Goal: Register for event/course

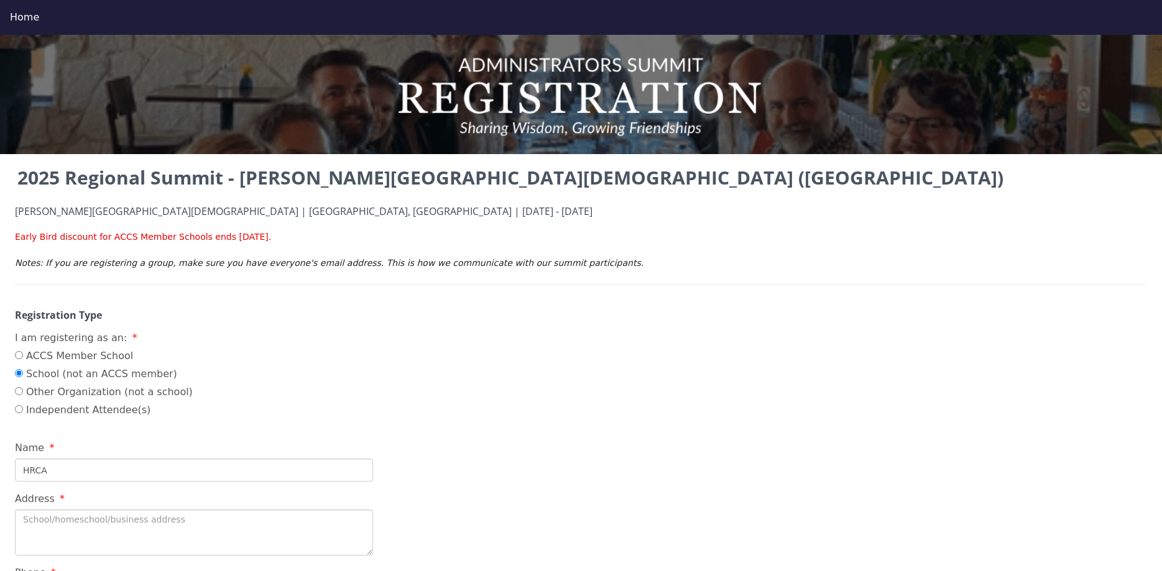
click at [55, 520] on textarea "Address" at bounding box center [194, 533] width 358 height 46
paste textarea "[STREET_ADDRESS]"
type textarea "[STREET_ADDRESS]"
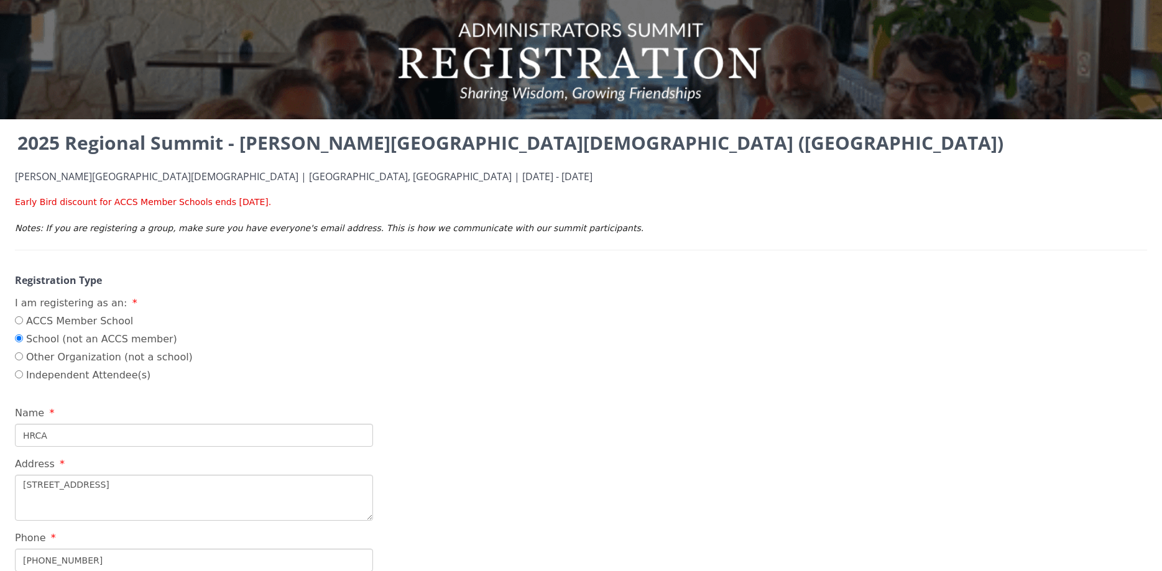
type input "[PHONE_NUMBER]"
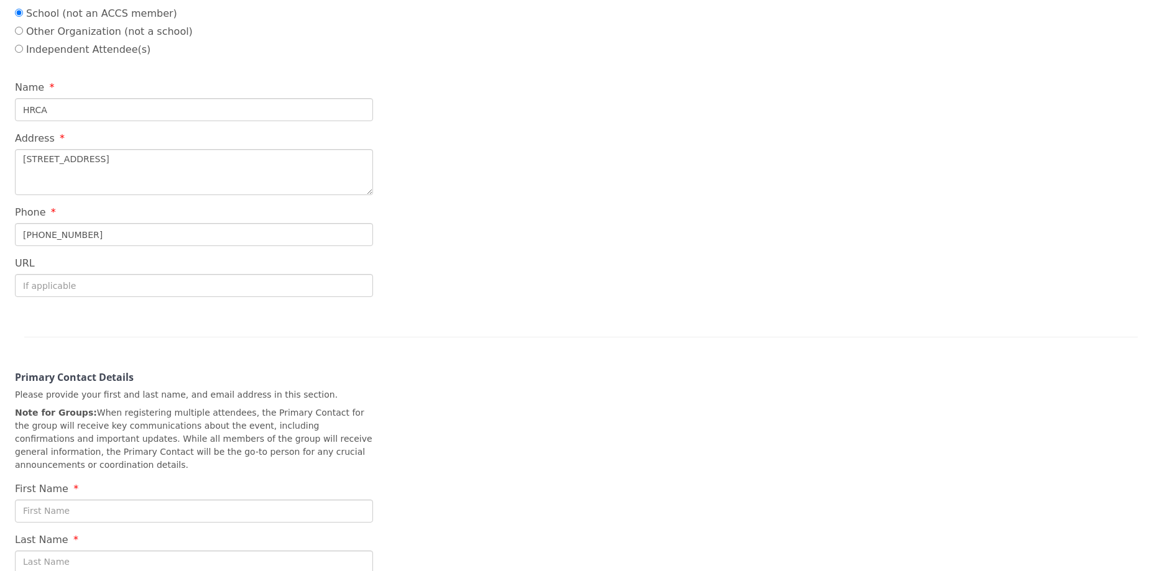
click at [65, 502] on input "First Name" at bounding box center [194, 511] width 358 height 23
type input "[PERSON_NAME]"
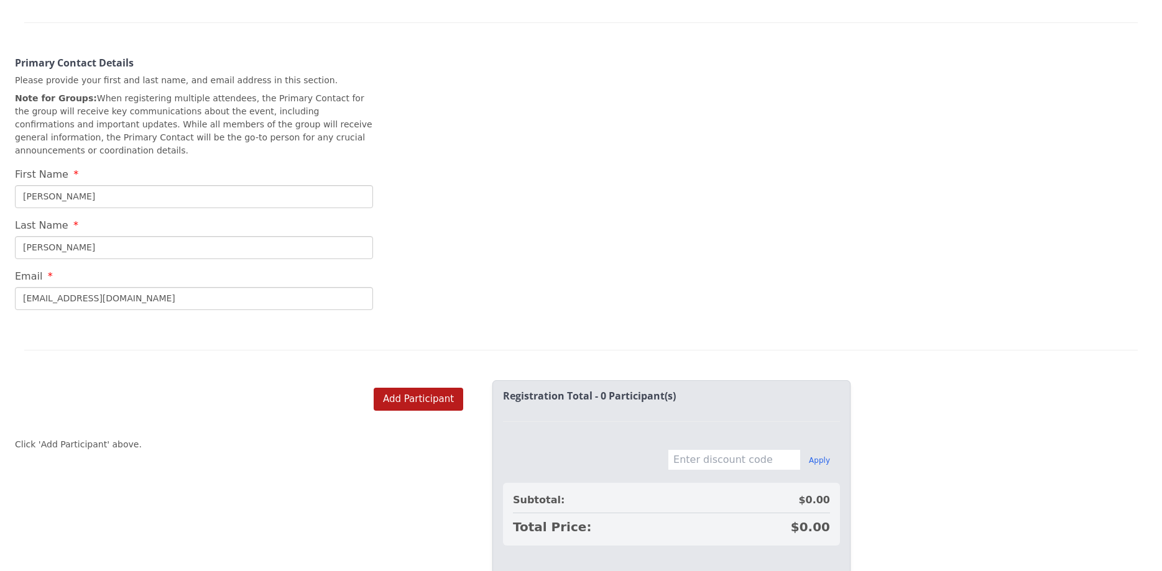
drag, startPoint x: 146, startPoint y: 287, endPoint x: 16, endPoint y: 294, distance: 130.8
click at [16, 294] on input "[EMAIL_ADDRESS][DOMAIN_NAME]" at bounding box center [194, 298] width 358 height 23
drag, startPoint x: 128, startPoint y: 285, endPoint x: 32, endPoint y: 279, distance: 96.0
click at [32, 287] on input "[EMAIL_ADDRESS][DOMAIN_NAME]" at bounding box center [194, 298] width 358 height 23
click at [136, 287] on input "[EMAIL_ADDRESS][DOMAIN_NAME]" at bounding box center [194, 298] width 358 height 23
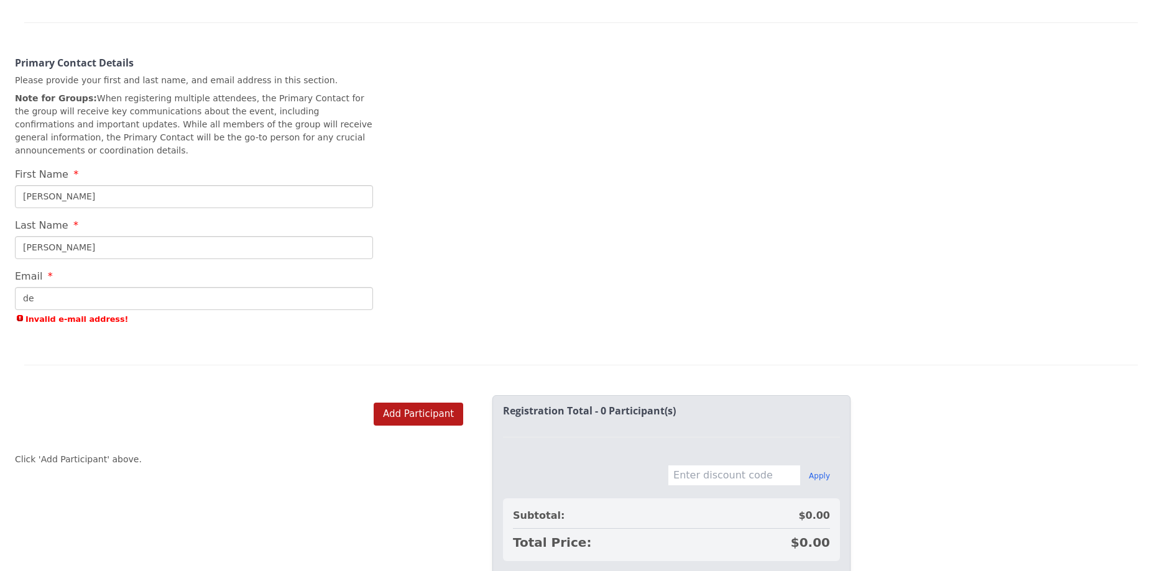
type input "d"
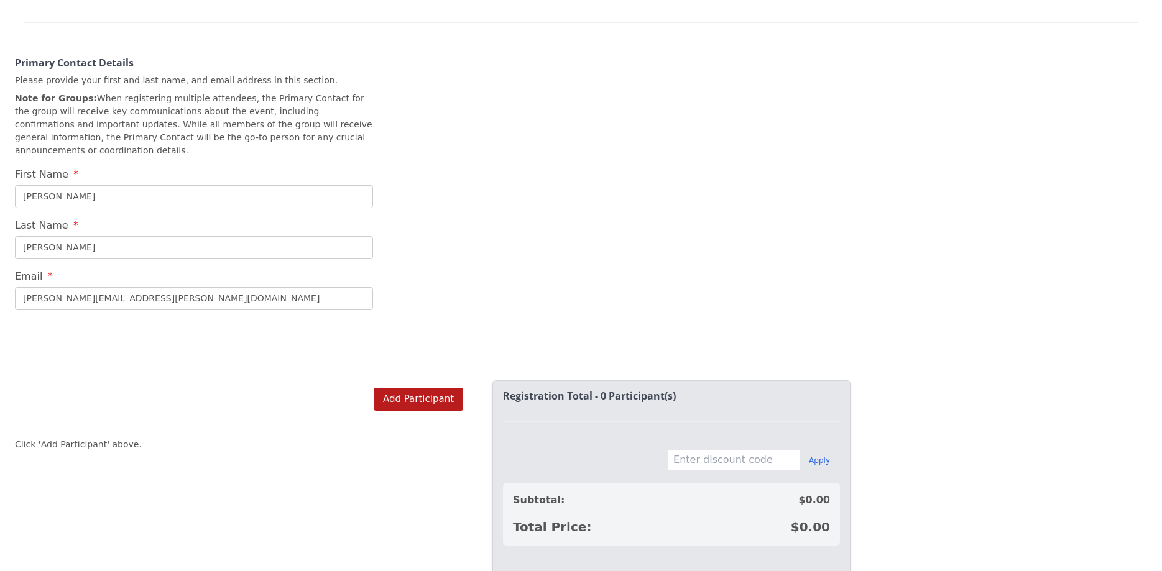
type input "[PERSON_NAME][EMAIL_ADDRESS][PERSON_NAME][DOMAIN_NAME]"
click at [409, 388] on button "Add Participant" at bounding box center [419, 399] width 90 height 23
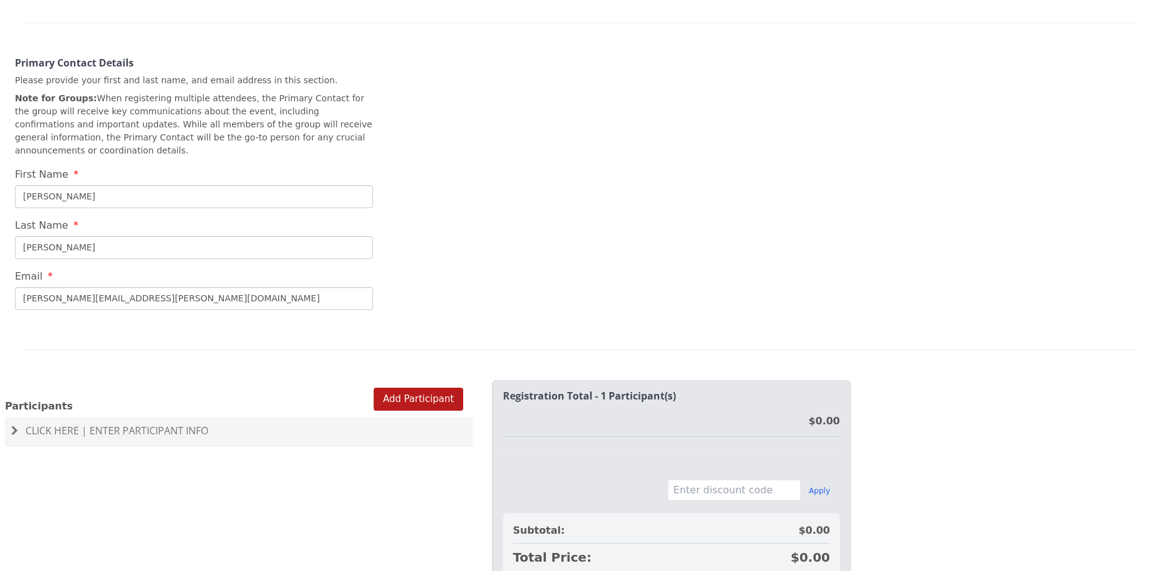
click at [171, 424] on span "Click Here | Enter Participant Info" at bounding box center [116, 431] width 183 height 14
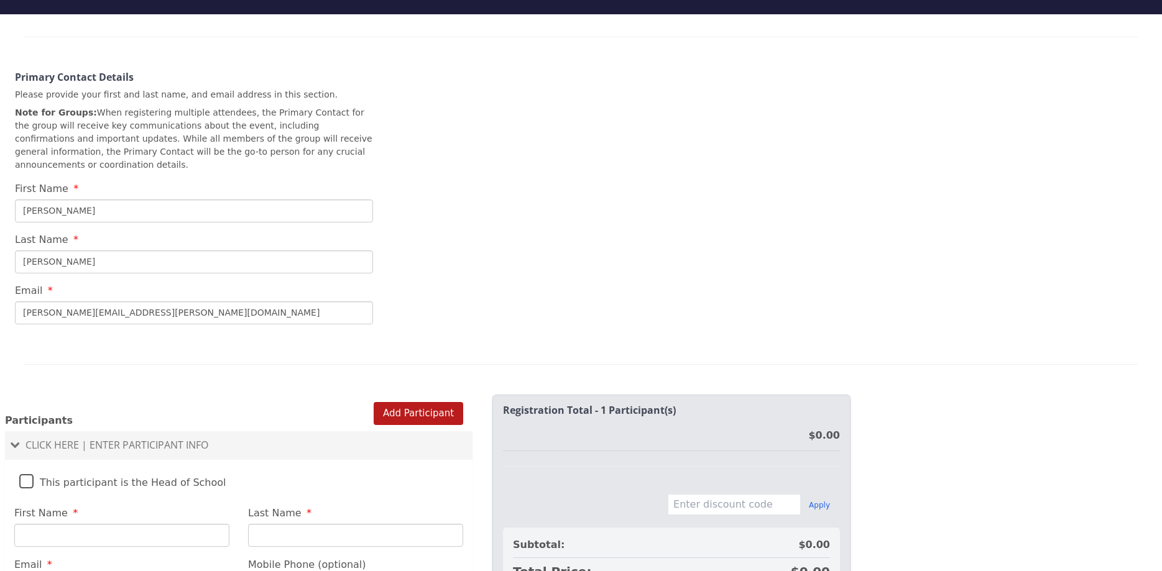
scroll to position [35, 0]
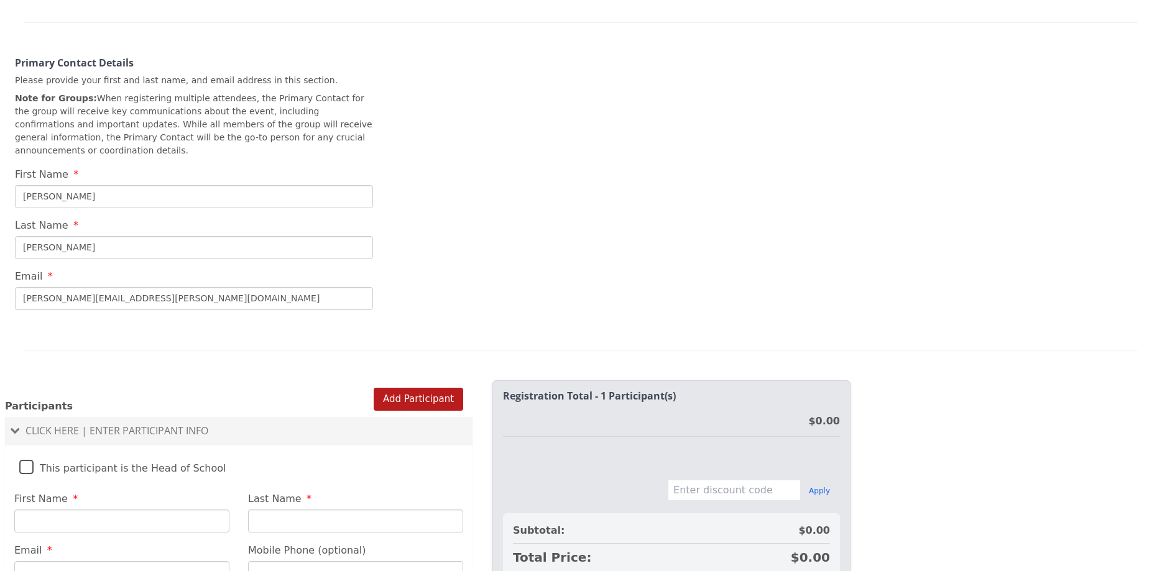
click at [85, 515] on input "First Name" at bounding box center [121, 521] width 215 height 23
type input "[PERSON_NAME]"
type input "[EMAIL_ADDRESS][DOMAIN_NAME]"
type input "[PHONE_NUMBER]"
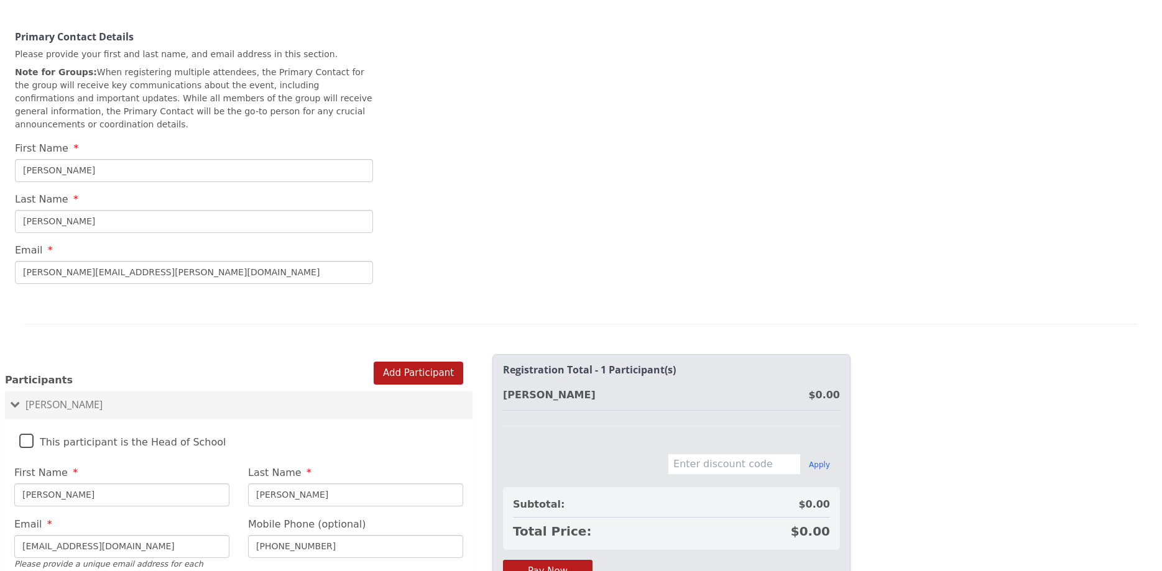
scroll to position [712, 0]
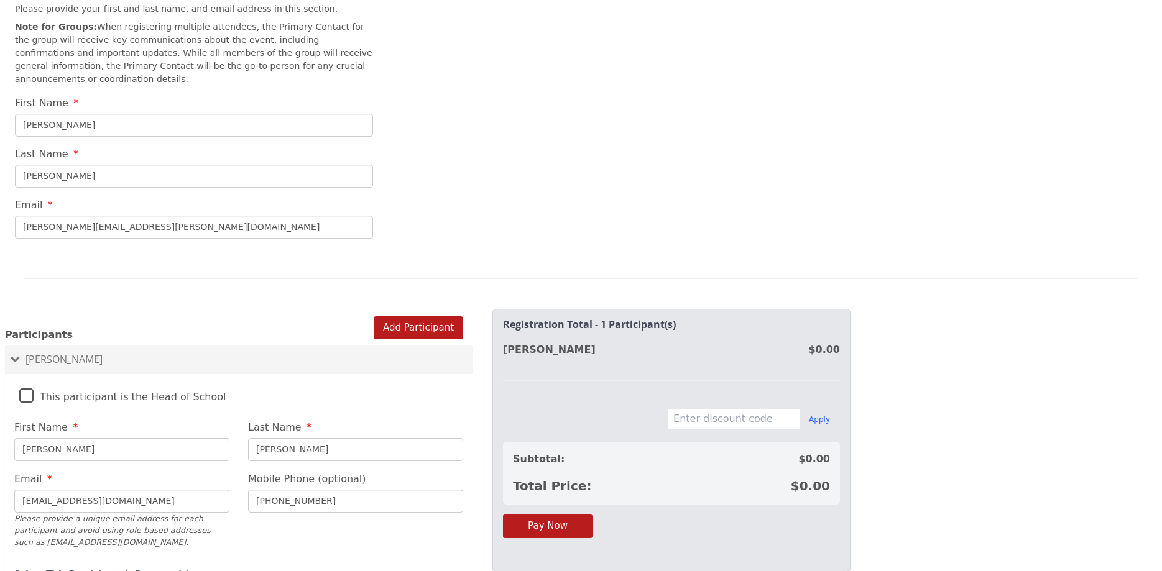
drag, startPoint x: 143, startPoint y: 564, endPoint x: 23, endPoint y: 570, distance: 120.1
click at [23, 513] on input "[EMAIL_ADDRESS][DOMAIN_NAME]" at bounding box center [121, 501] width 215 height 23
drag, startPoint x: 168, startPoint y: 213, endPoint x: 7, endPoint y: 218, distance: 161.1
click at [15, 218] on input "[PERSON_NAME][EMAIL_ADDRESS][PERSON_NAME][DOMAIN_NAME]" at bounding box center [194, 227] width 358 height 23
click at [124, 490] on input "[EMAIL_ADDRESS][DOMAIN_NAME]" at bounding box center [121, 501] width 215 height 23
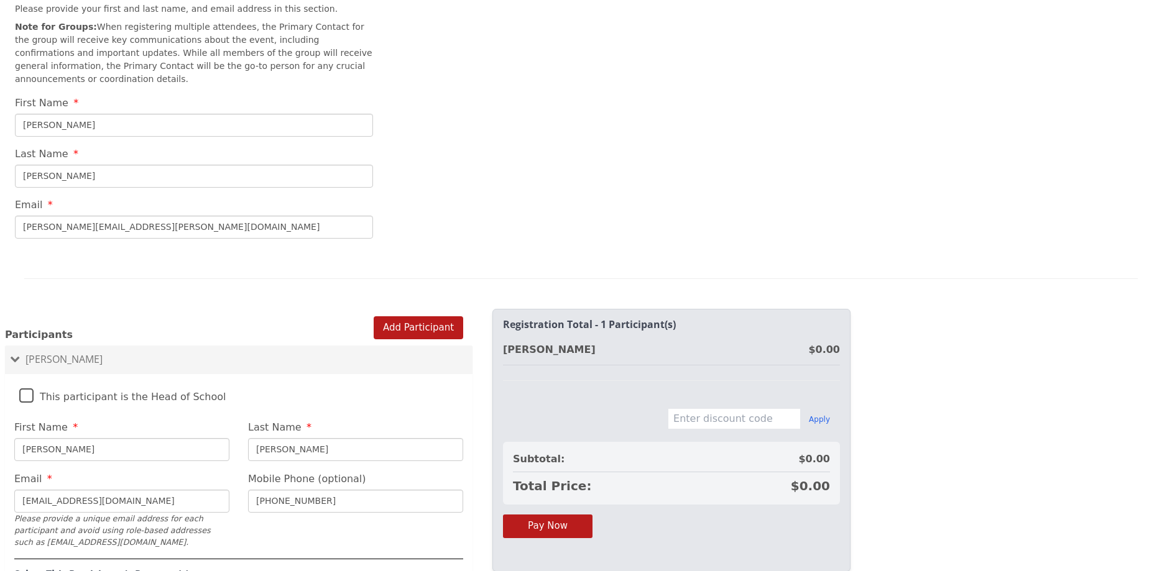
drag, startPoint x: 124, startPoint y: 489, endPoint x: 63, endPoint y: 485, distance: 61.1
click at [63, 490] on input "[EMAIL_ADDRESS][DOMAIN_NAME]" at bounding box center [121, 501] width 215 height 23
click at [142, 490] on input "[EMAIL_ADDRESS][DOMAIN_NAME]" at bounding box center [121, 501] width 215 height 23
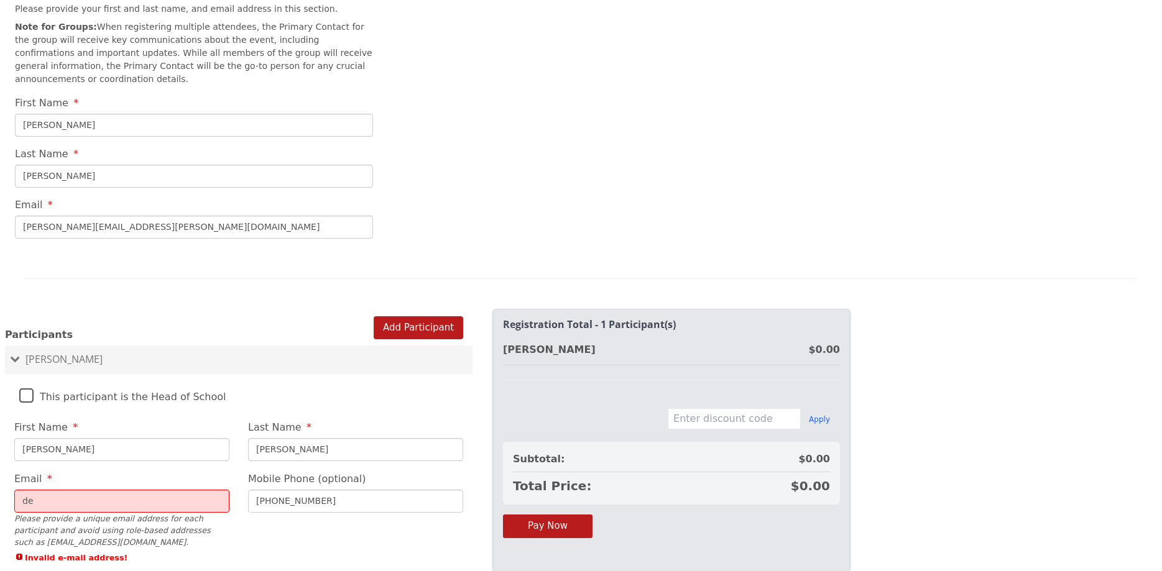
type input "d"
paste input "[PERSON_NAME][EMAIL_ADDRESS][PERSON_NAME][DOMAIN_NAME]"
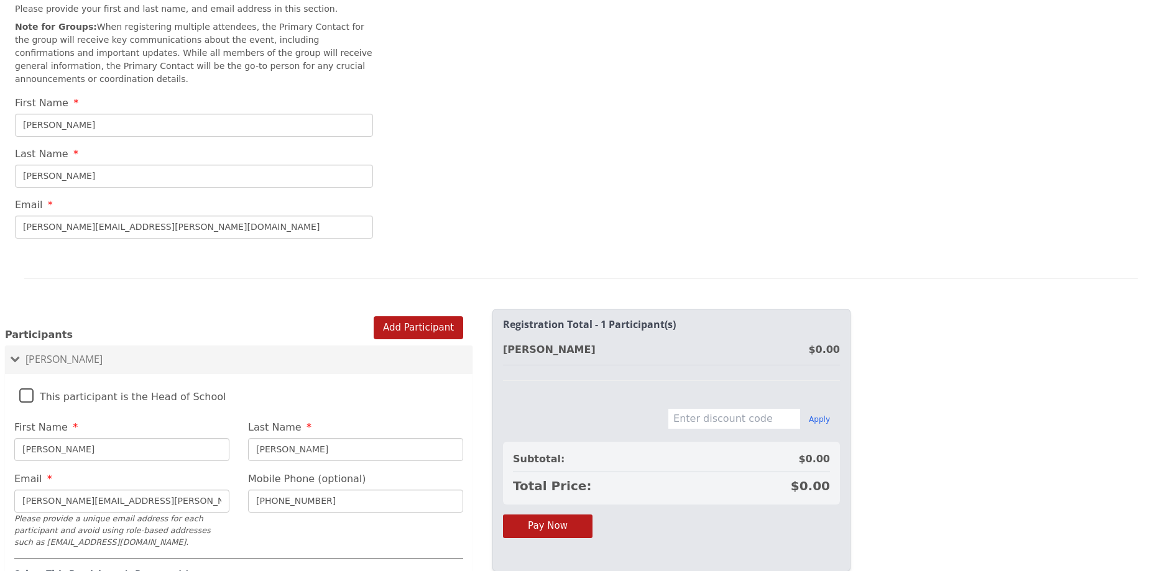
type input "[PERSON_NAME][EMAIL_ADDRESS][PERSON_NAME][DOMAIN_NAME]"
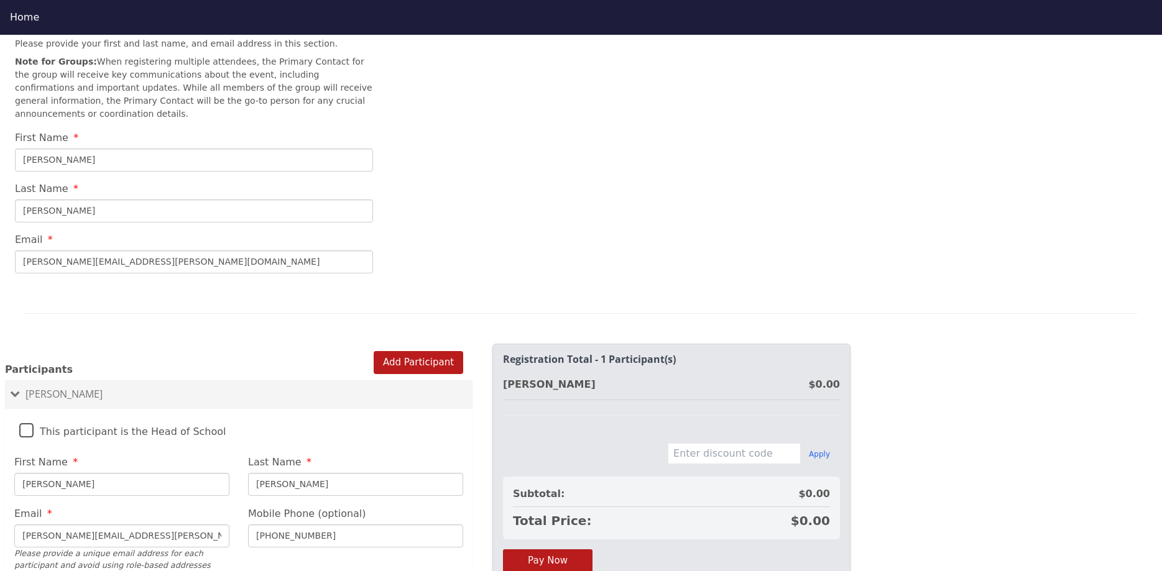
click at [108, 149] on input "[PERSON_NAME]" at bounding box center [194, 160] width 358 height 23
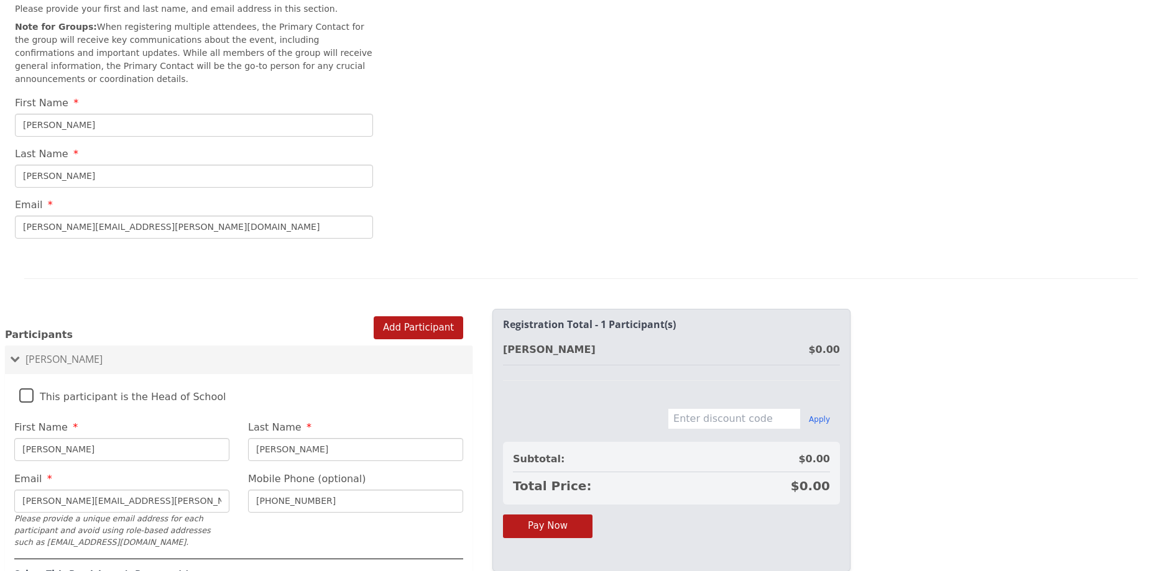
click at [136, 570] on h4 "Select This Participant's Program(s)" at bounding box center [238, 575] width 449 height 11
click at [433, 327] on div at bounding box center [239, 327] width 468 height 1
click at [427, 317] on button "Add Participant" at bounding box center [419, 328] width 90 height 23
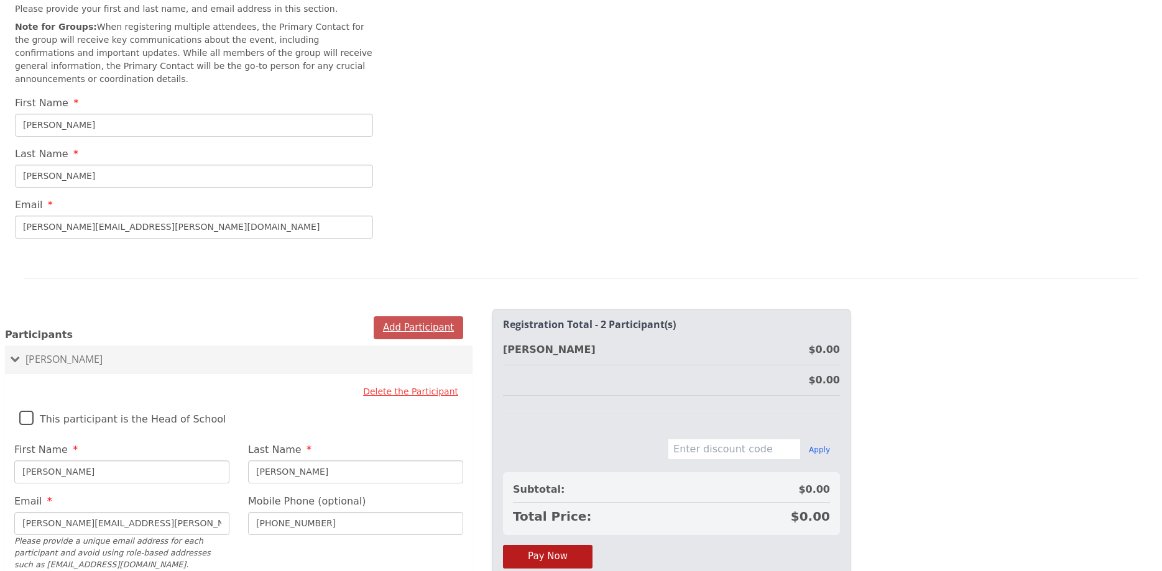
click at [427, 317] on button "Add Participant" at bounding box center [419, 328] width 90 height 23
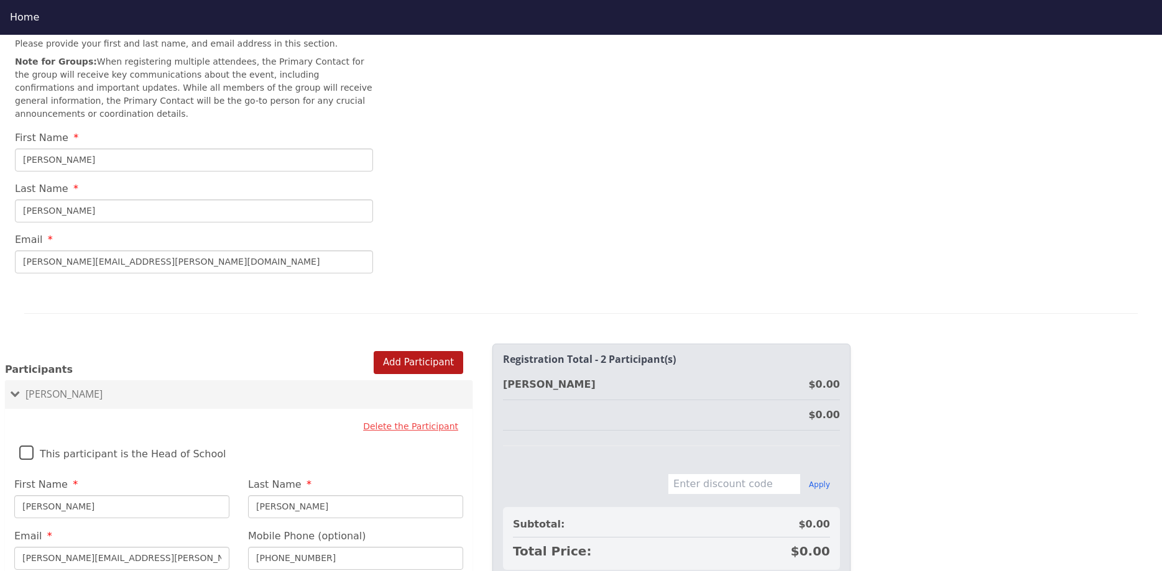
click at [163, 149] on input "[PERSON_NAME]" at bounding box center [194, 160] width 358 height 23
type input "P"
type input "[PERSON_NAME]"
drag, startPoint x: 93, startPoint y: 200, endPoint x: 2, endPoint y: 198, distance: 91.4
click at [15, 200] on input "[PERSON_NAME]" at bounding box center [194, 211] width 358 height 23
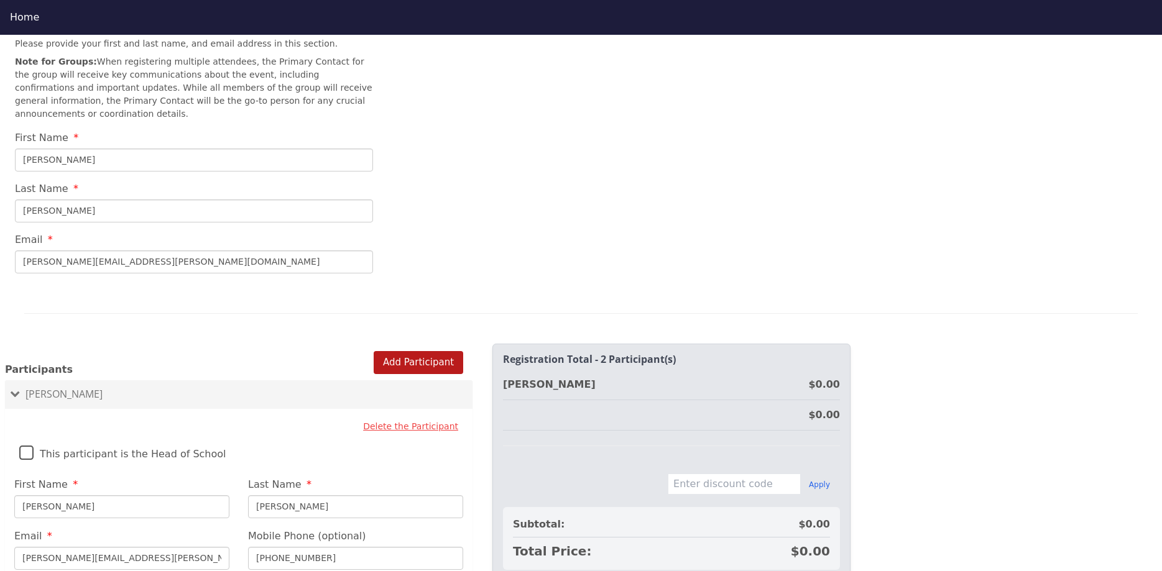
click at [101, 203] on input "[PERSON_NAME]" at bounding box center [194, 211] width 358 height 23
type input "D"
type input "[PERSON_NAME]"
drag, startPoint x: 122, startPoint y: 500, endPoint x: 2, endPoint y: 492, distance: 120.3
click at [14, 496] on input "[PERSON_NAME]" at bounding box center [121, 507] width 215 height 23
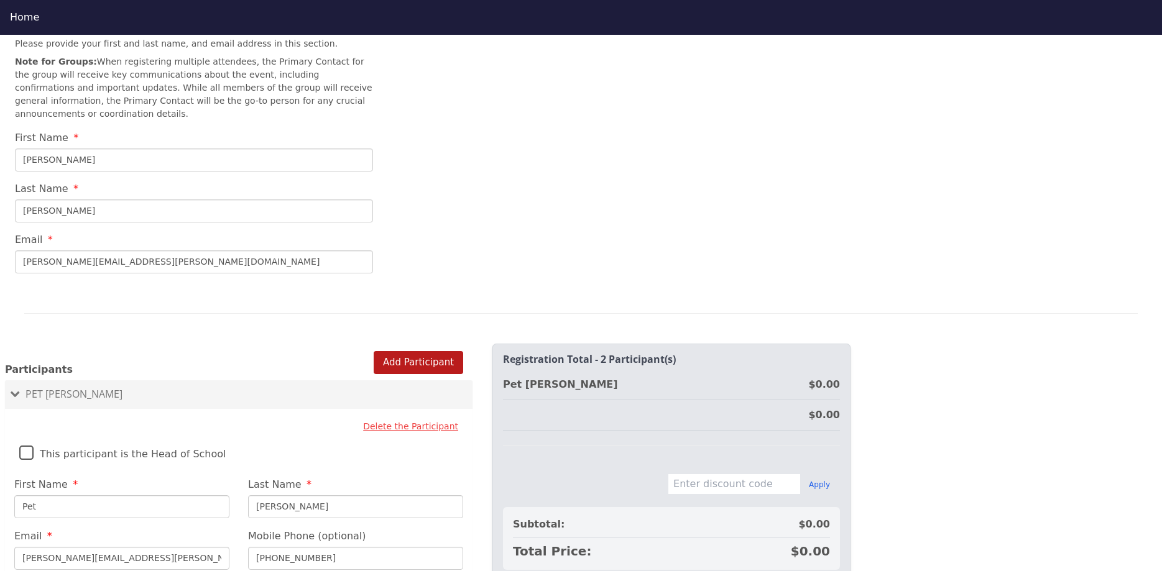
type input "[PERSON_NAME]"
click at [308, 496] on input "[PERSON_NAME]" at bounding box center [355, 507] width 215 height 23
type input "D"
type input "[PERSON_NAME]"
drag, startPoint x: 332, startPoint y: 543, endPoint x: 279, endPoint y: 549, distance: 53.2
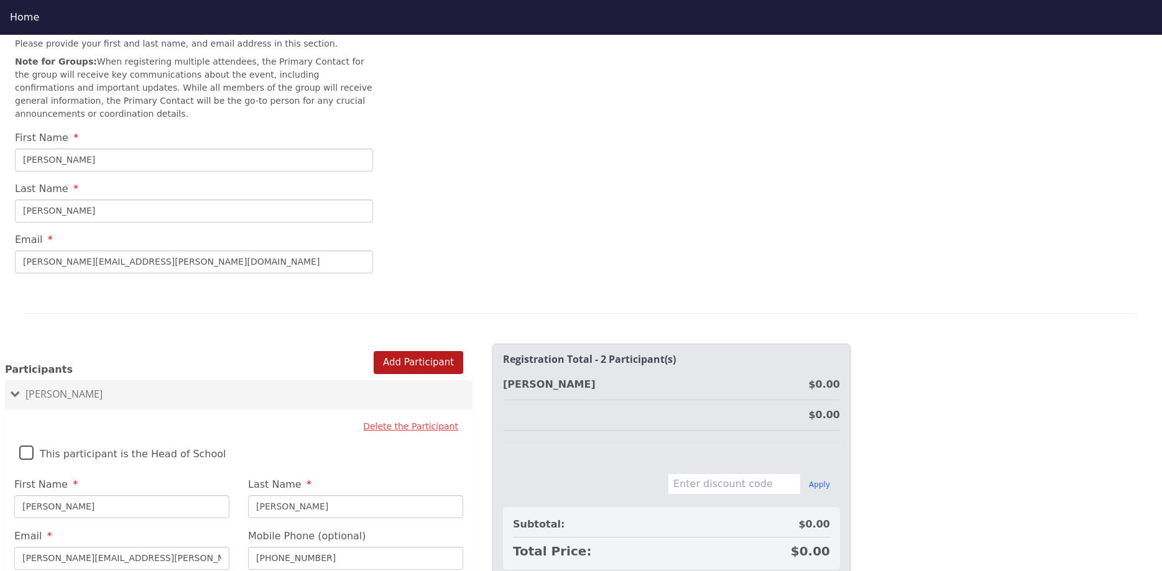
click at [279, 550] on input "[PHONE_NUMBER]" at bounding box center [355, 558] width 215 height 23
click at [322, 549] on input "[PHONE_NUMBER]" at bounding box center [355, 558] width 215 height 23
type input "9"
click at [410, 351] on button "Add Participant" at bounding box center [419, 362] width 90 height 23
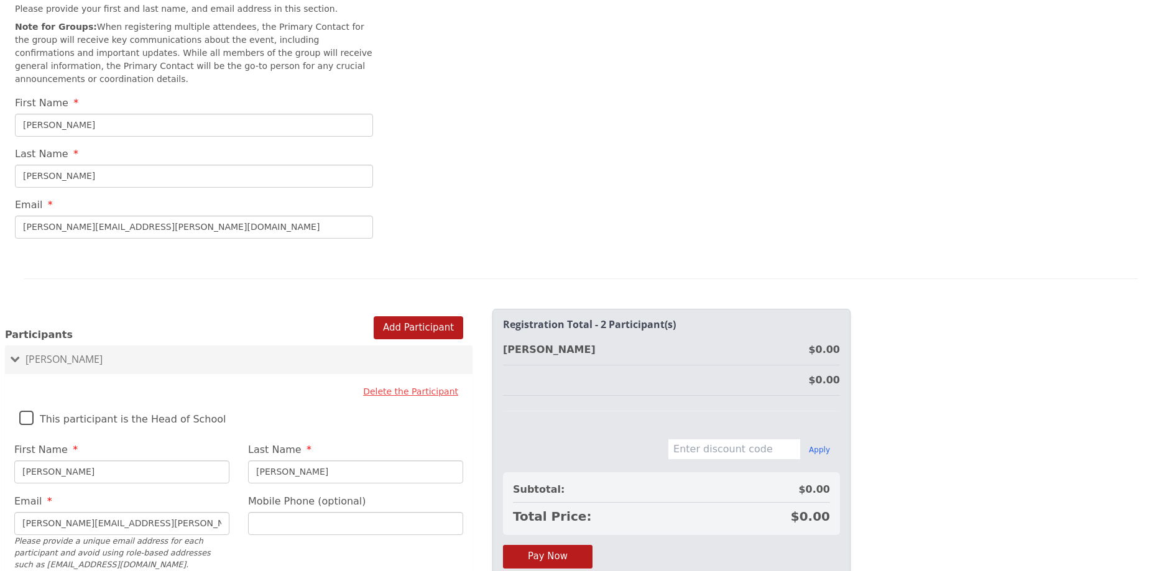
click at [431, 327] on div at bounding box center [239, 327] width 468 height 1
click at [17, 356] on span at bounding box center [15, 359] width 10 height 7
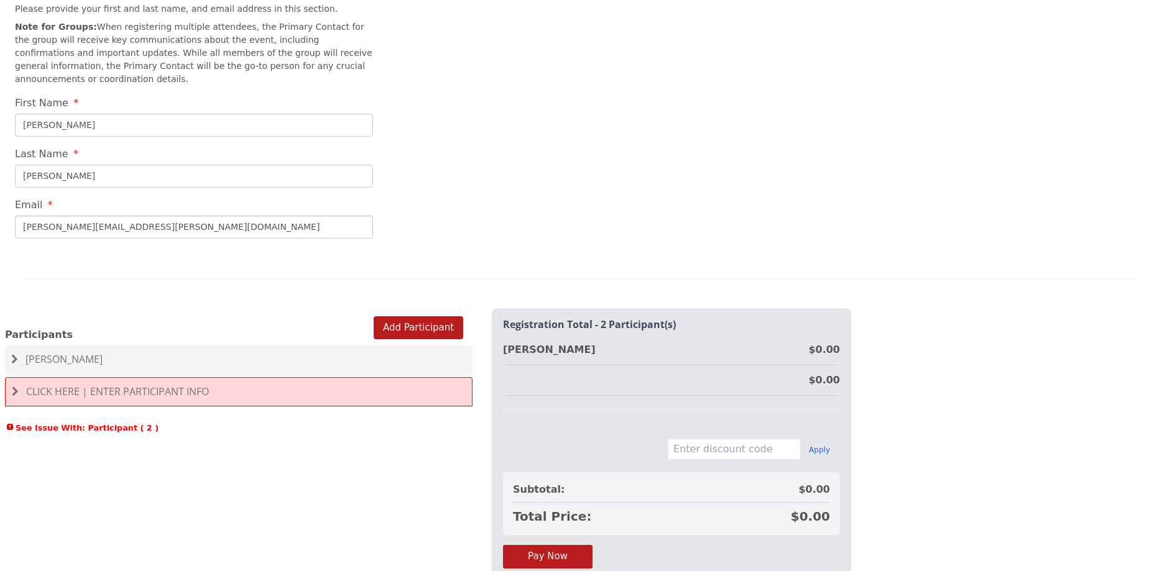
click at [14, 354] on span at bounding box center [14, 359] width 7 height 10
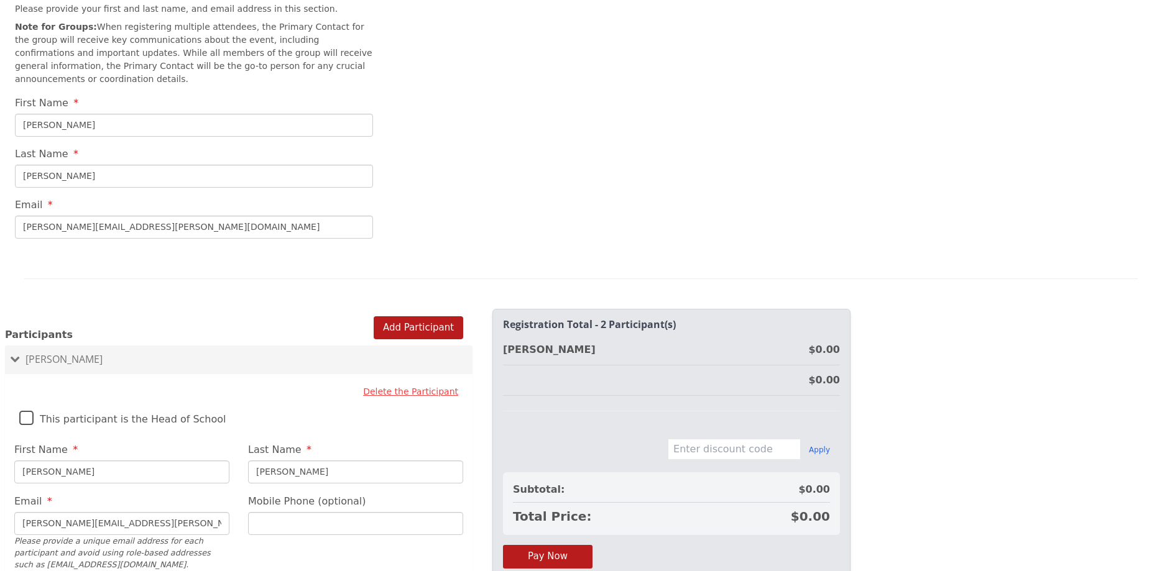
click at [111, 115] on input "[PERSON_NAME]" at bounding box center [194, 125] width 358 height 23
click at [440, 381] on button "Delete the Participant" at bounding box center [410, 392] width 105 height 22
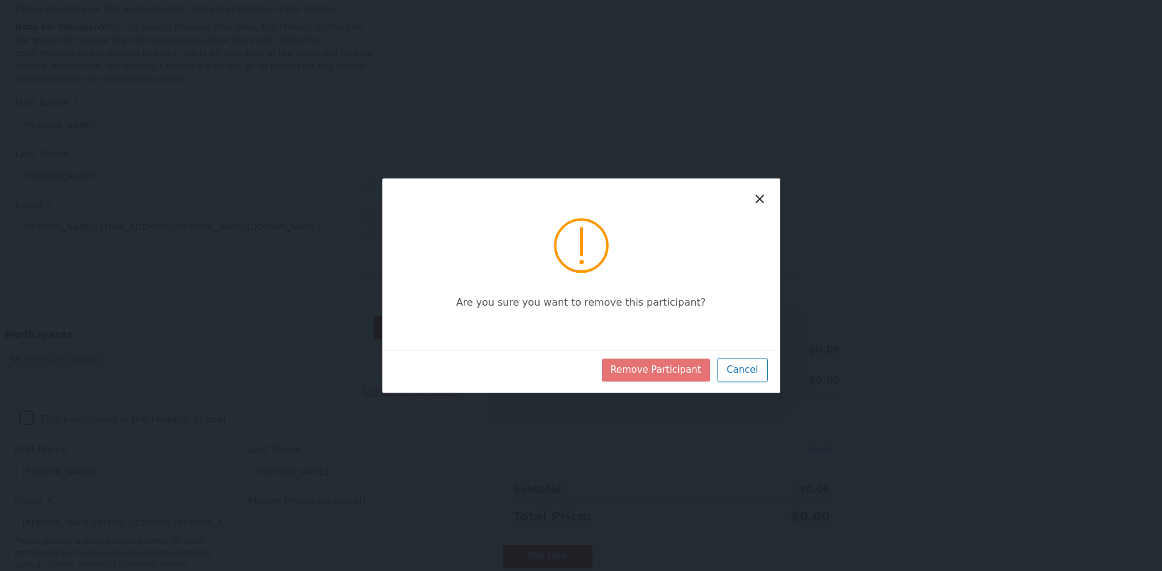
click at [668, 367] on button "Remove Participant" at bounding box center [656, 370] width 108 height 23
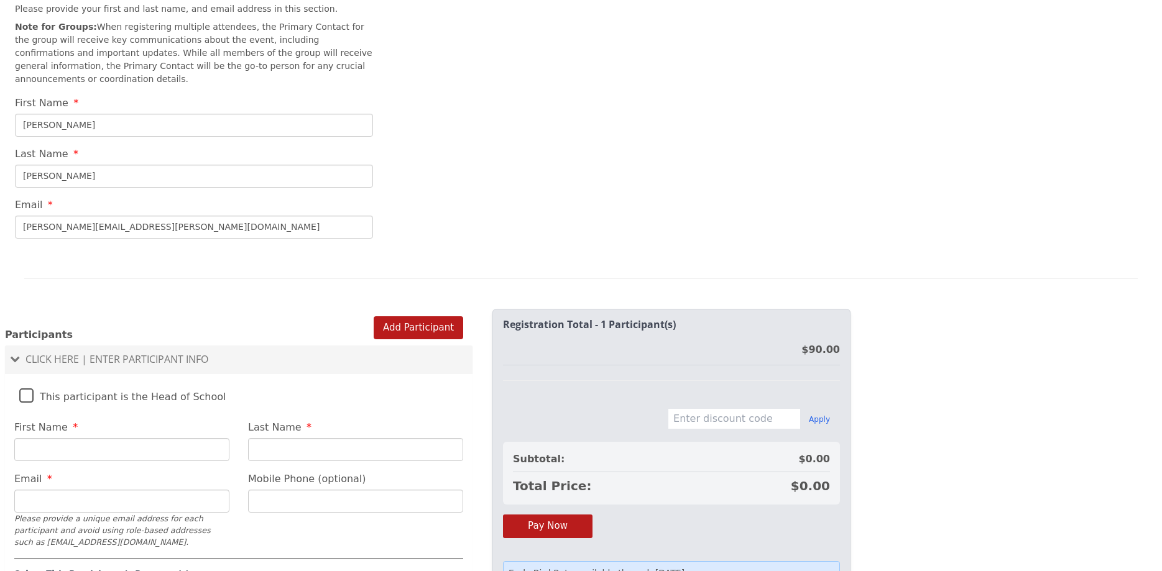
click at [12, 356] on span at bounding box center [15, 359] width 10 height 7
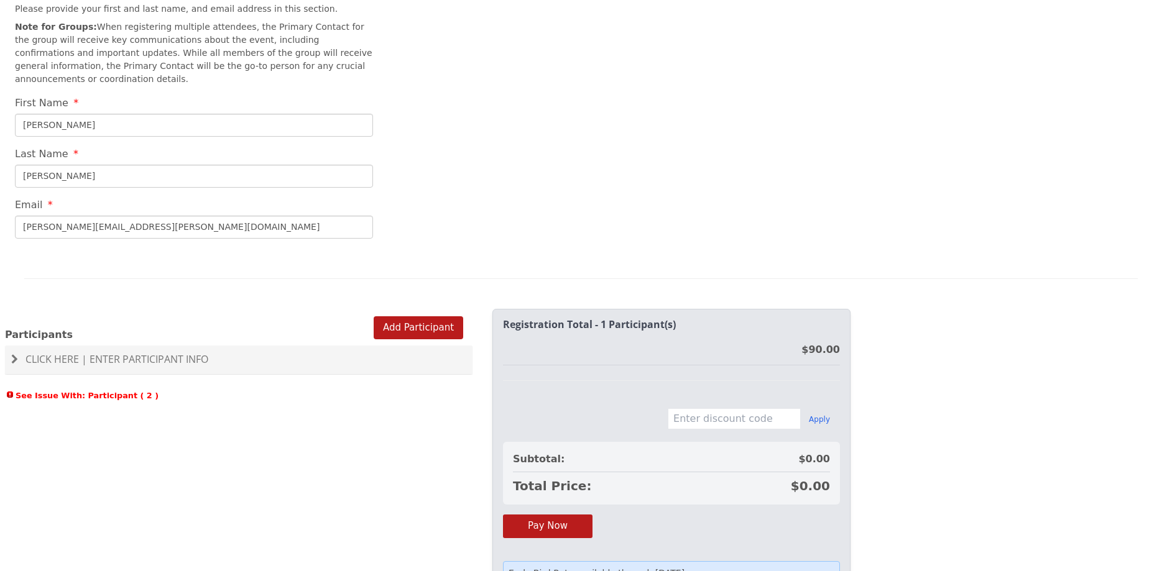
click at [765, 409] on input "text" at bounding box center [734, 419] width 133 height 21
click at [542, 515] on button "Pay Now" at bounding box center [548, 526] width 90 height 23
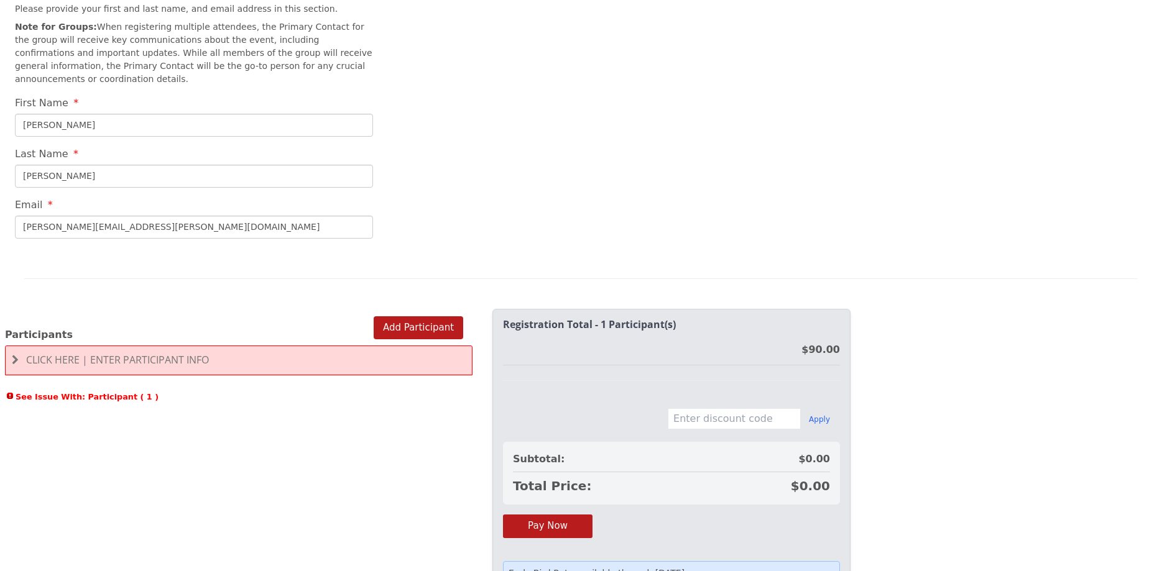
click at [13, 355] on span at bounding box center [15, 360] width 7 height 10
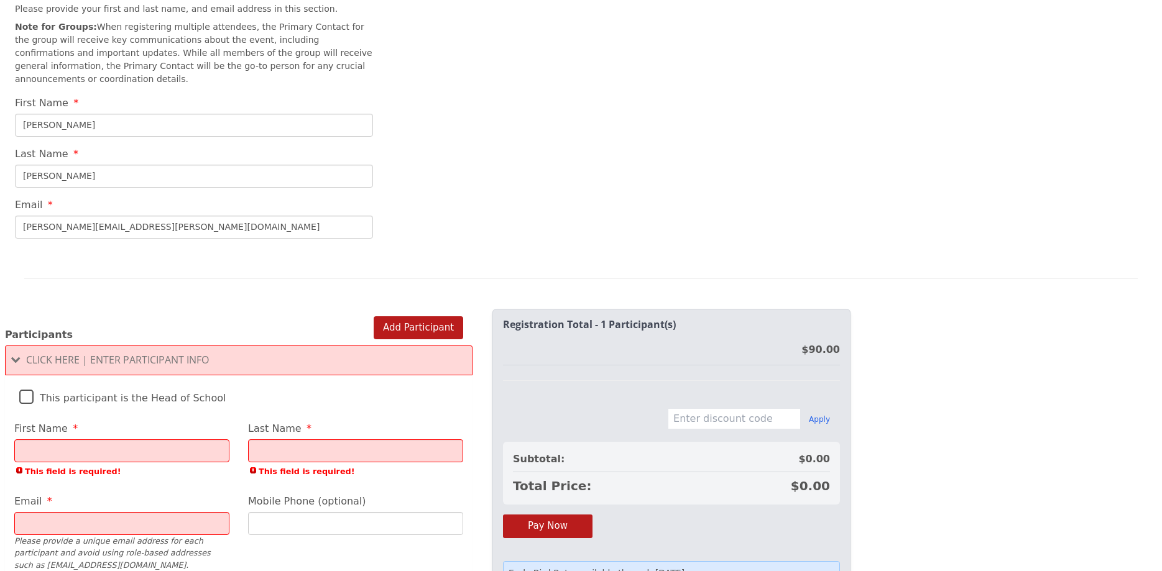
click at [71, 441] on input "First Name" at bounding box center [121, 451] width 215 height 23
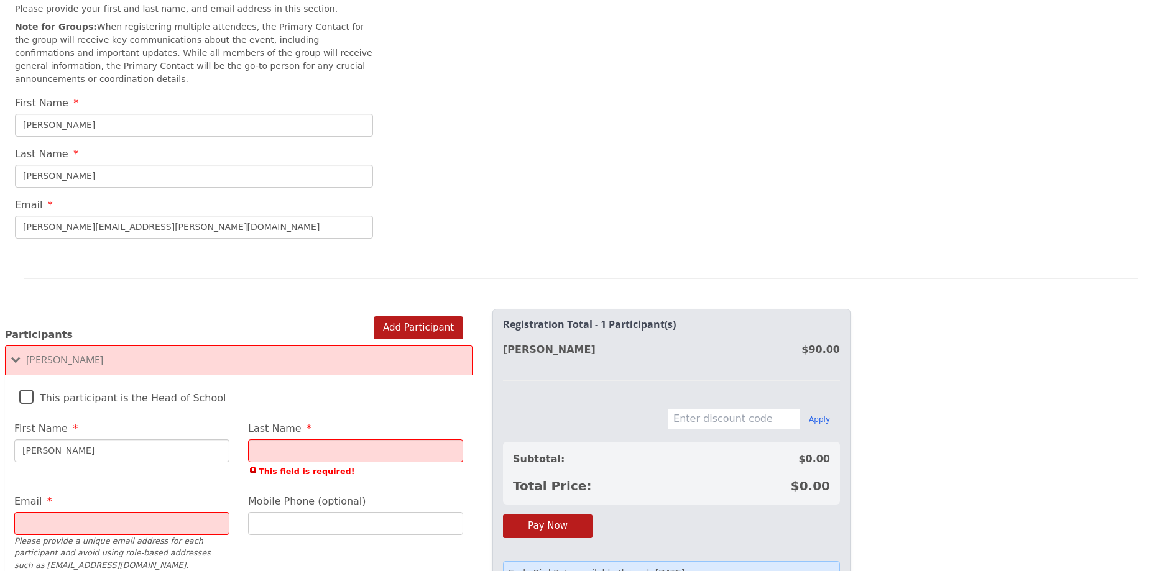
type input "[PERSON_NAME]"
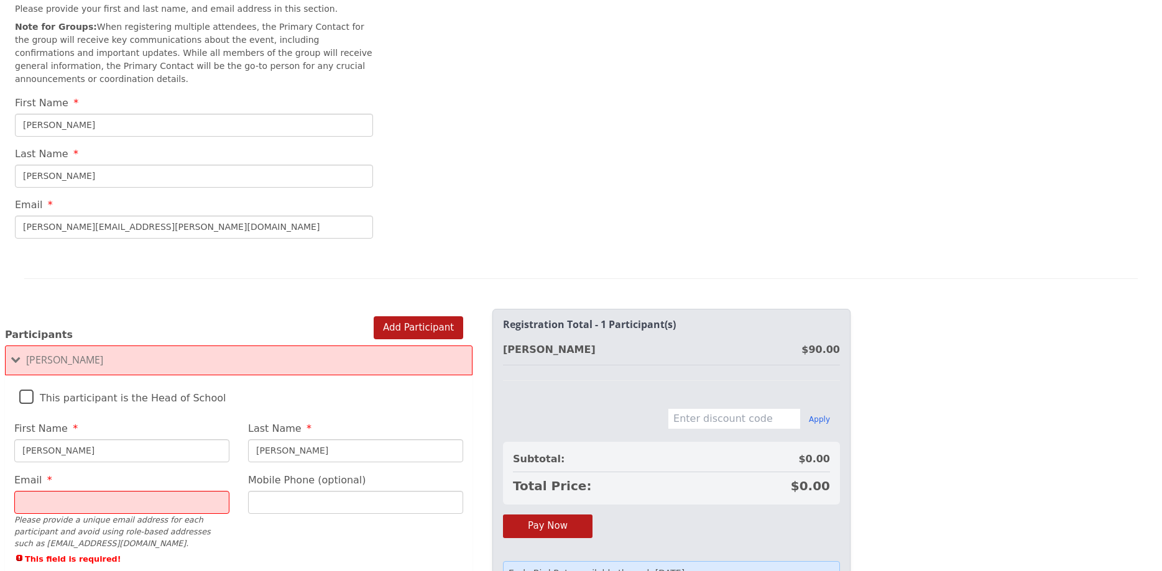
type input "[PERSON_NAME]"
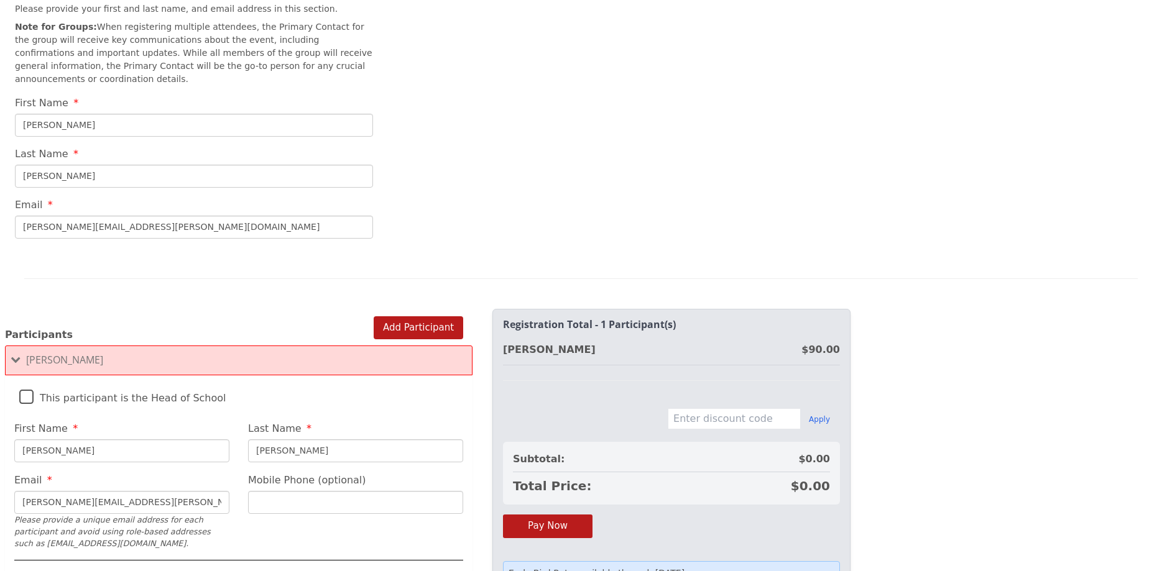
type input "[PERSON_NAME][EMAIL_ADDRESS][PERSON_NAME][DOMAIN_NAME]"
click at [548, 517] on button "Pay Now" at bounding box center [548, 526] width 90 height 23
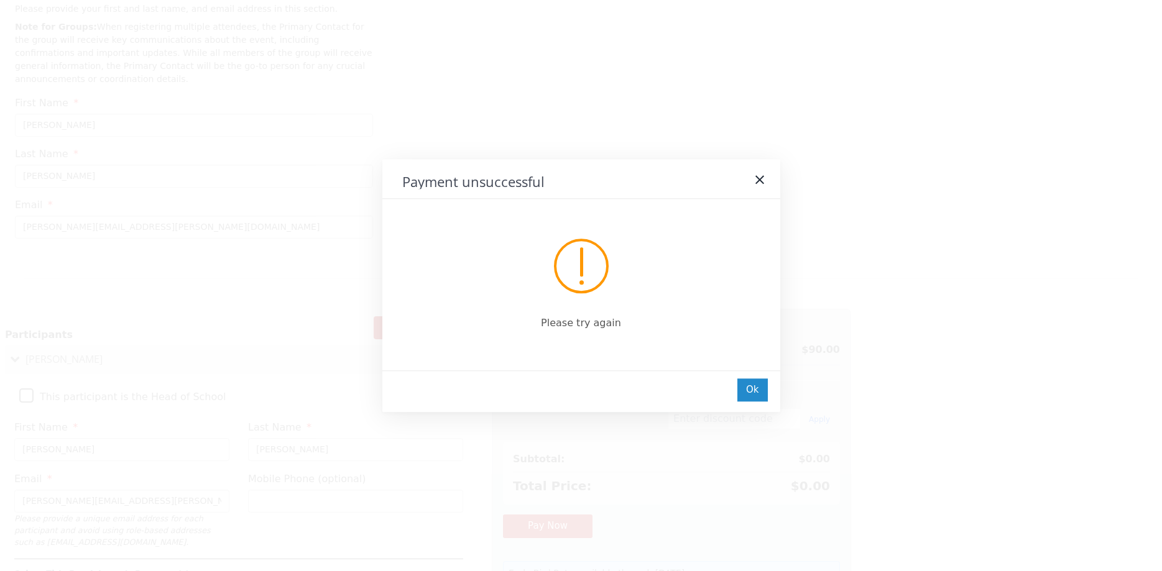
click at [757, 389] on div "Ok" at bounding box center [753, 390] width 30 height 23
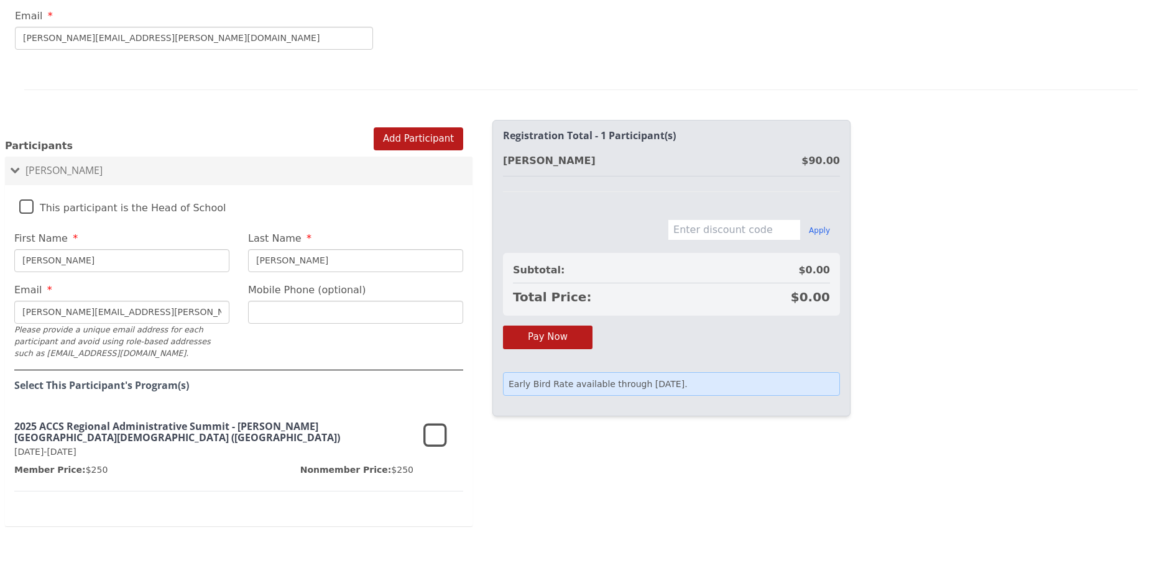
scroll to position [916, 0]
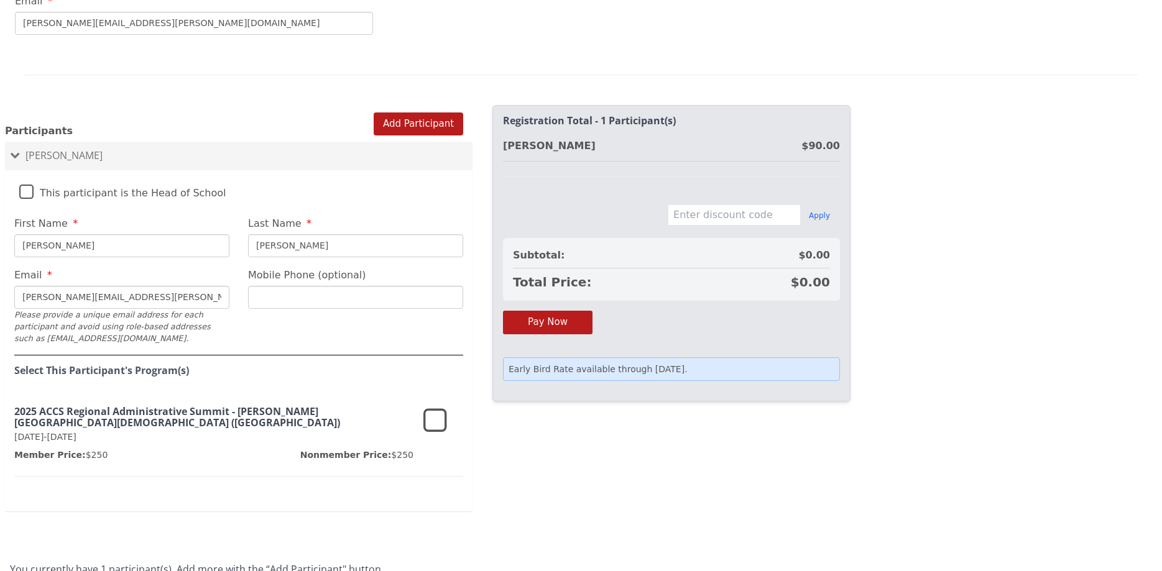
click at [433, 407] on icon at bounding box center [435, 422] width 24 height 30
